Goal: Transaction & Acquisition: Subscribe to service/newsletter

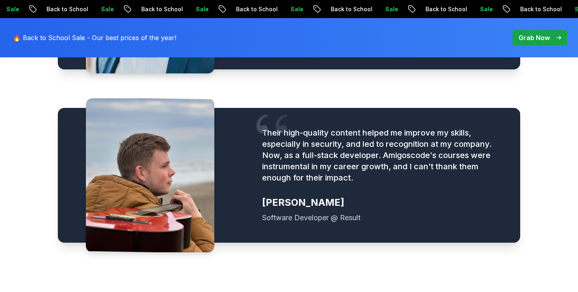
scroll to position [1139, 0]
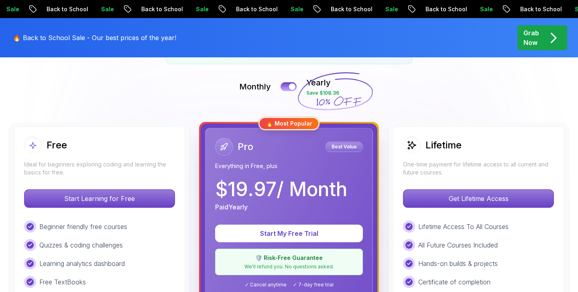
scroll to position [172, 0]
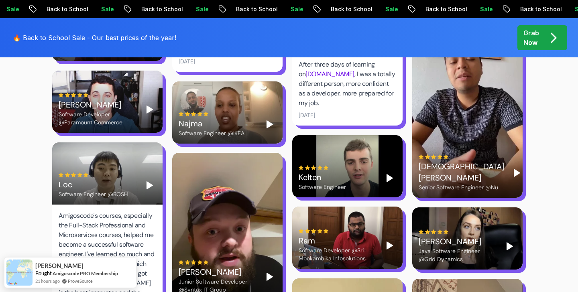
scroll to position [2238, 0]
